Goal: Navigation & Orientation: Find specific page/section

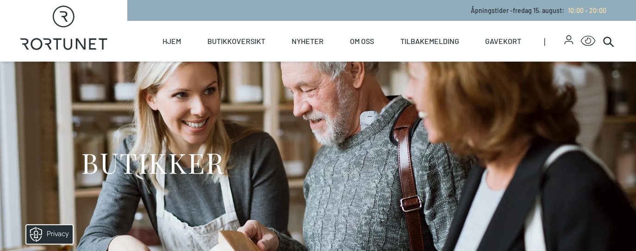
click at [70, 39] on icon "Rortunet" at bounding box center [64, 28] width 88 height 44
select select "NO"
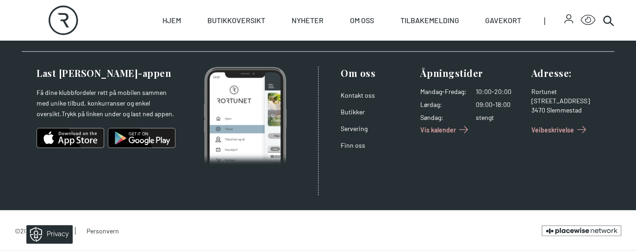
scroll to position [1685, 0]
click at [362, 96] on link "Kontakt oss" at bounding box center [358, 95] width 34 height 8
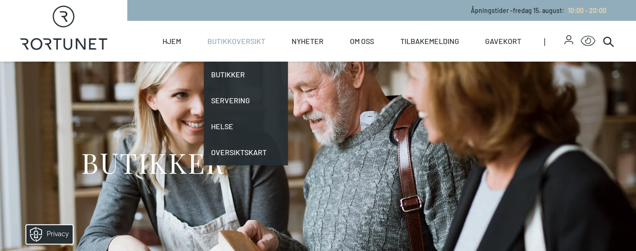
click at [230, 40] on link "Butikkoversikt" at bounding box center [237, 41] width 58 height 41
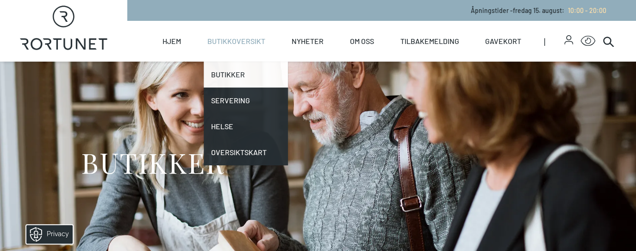
click at [226, 75] on link "Butikker" at bounding box center [246, 75] width 84 height 26
click at [226, 73] on link "Butikker" at bounding box center [246, 75] width 84 height 26
click at [225, 73] on link "Butikker" at bounding box center [246, 75] width 84 height 26
click at [229, 75] on link "Butikker" at bounding box center [246, 75] width 84 height 26
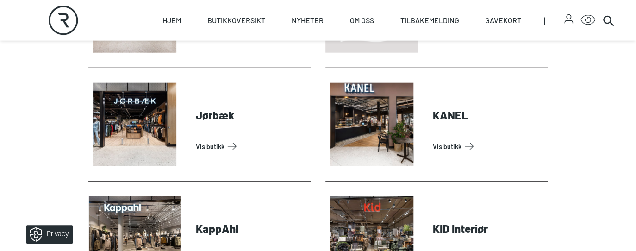
scroll to position [1052, 0]
